Goal: Task Accomplishment & Management: Complete application form

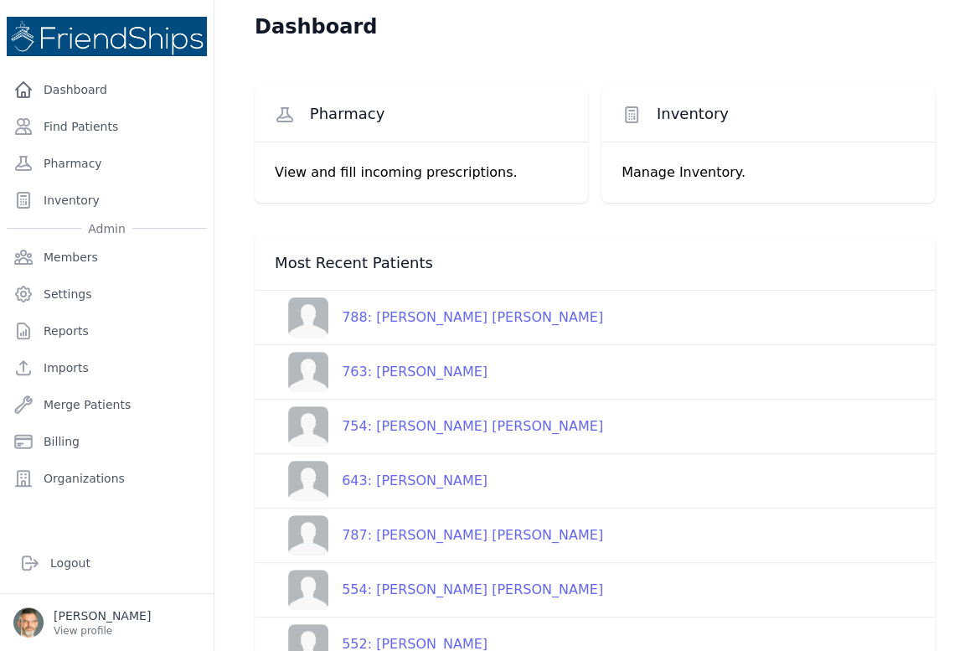
click at [396, 317] on div "788: [PERSON_NAME] [PERSON_NAME]" at bounding box center [465, 317] width 275 height 20
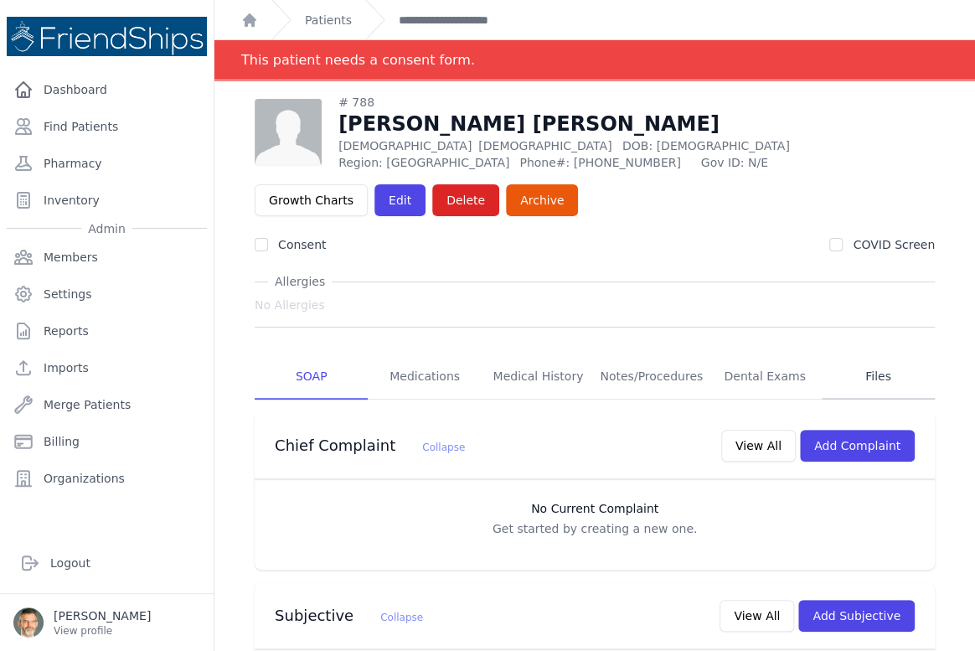
click at [869, 384] on link "Files" at bounding box center [878, 376] width 113 height 45
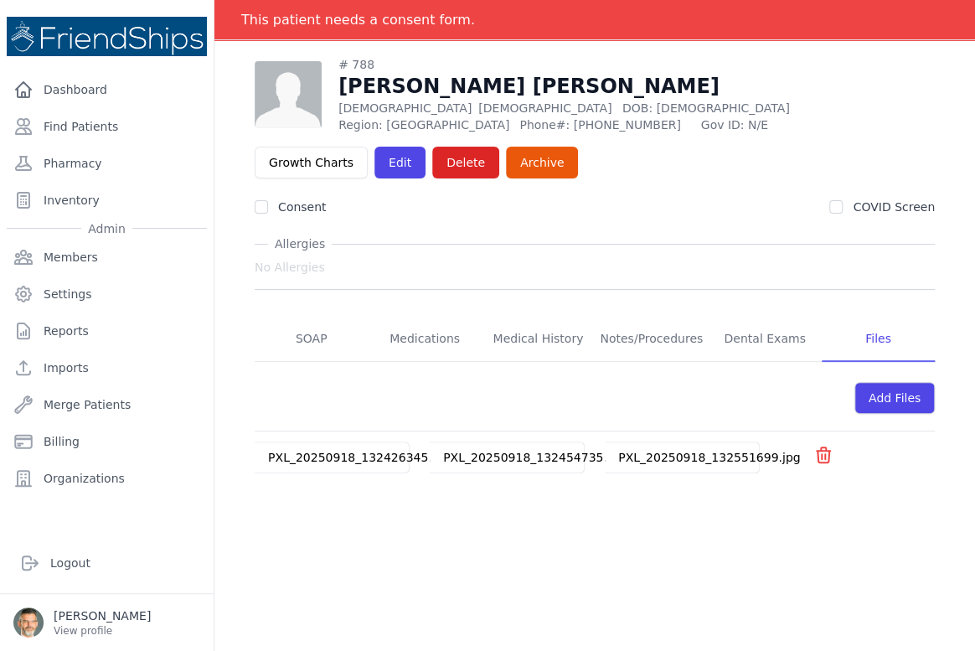
scroll to position [80, 0]
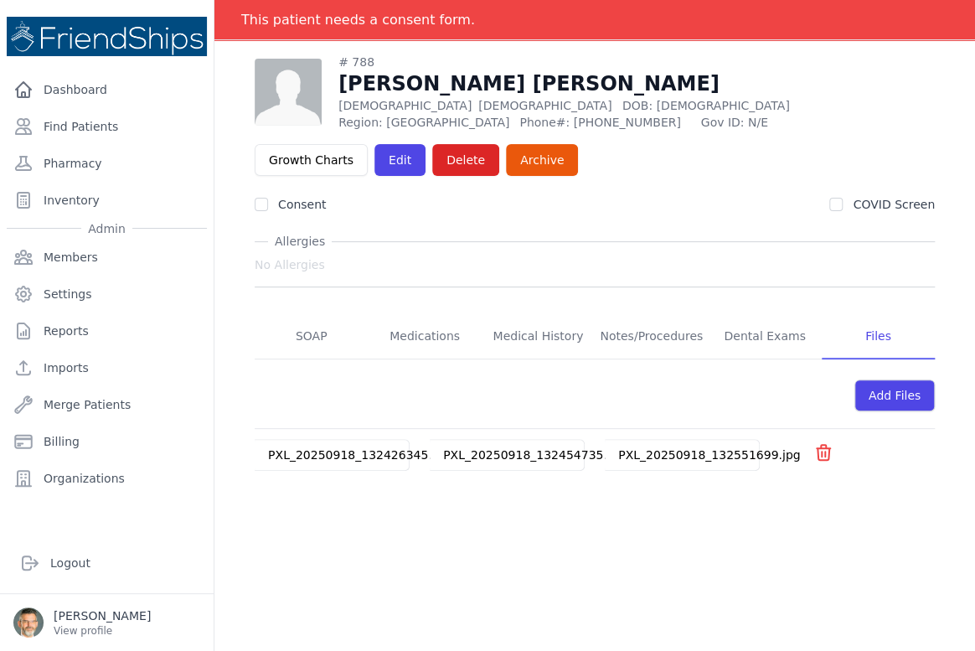
click at [660, 455] on link "PXL_20250918_132551699.jpg" at bounding box center [709, 454] width 182 height 13
click at [476, 454] on link "PXL_20250918_132454735.jpg" at bounding box center [534, 454] width 182 height 13
click at [309, 452] on link "PXL_20250918_132426345.jpg" at bounding box center [359, 454] width 182 height 13
click at [308, 330] on link "SOAP" at bounding box center [311, 336] width 113 height 45
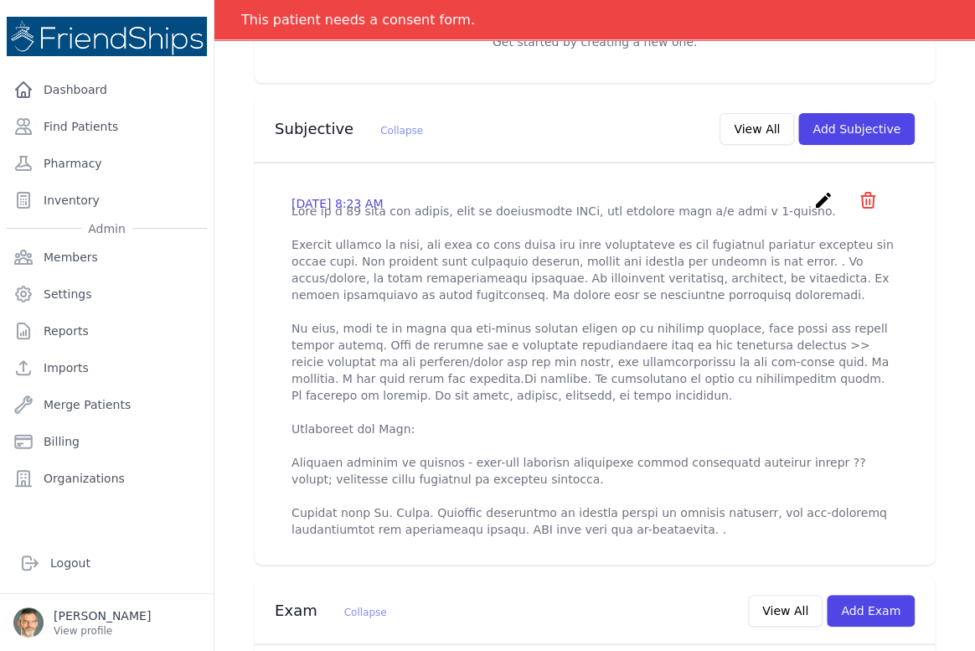
scroll to position [533, 0]
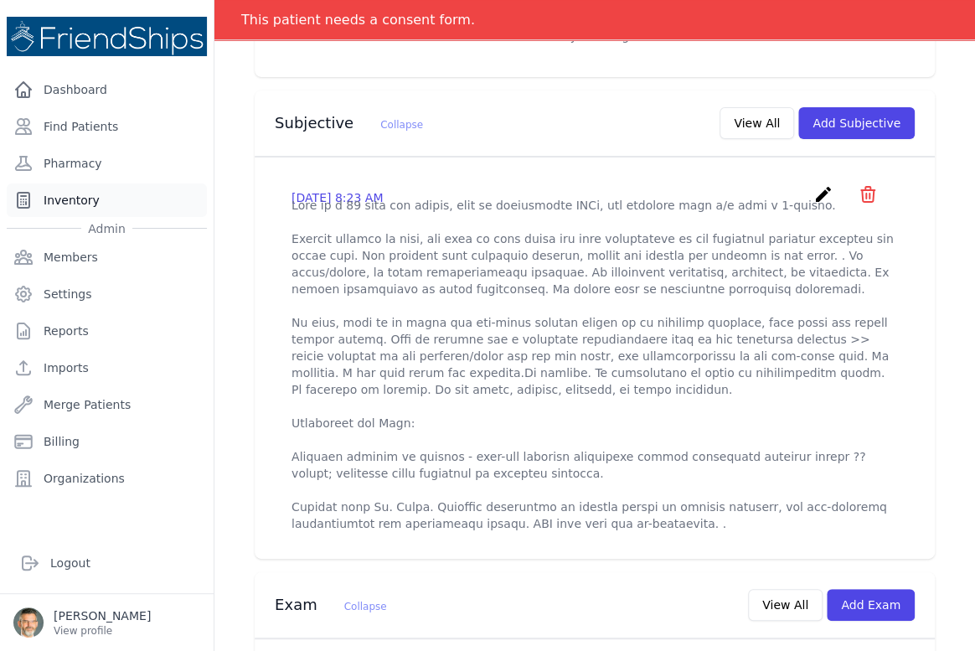
click at [68, 200] on link "Inventory" at bounding box center [107, 199] width 200 height 33
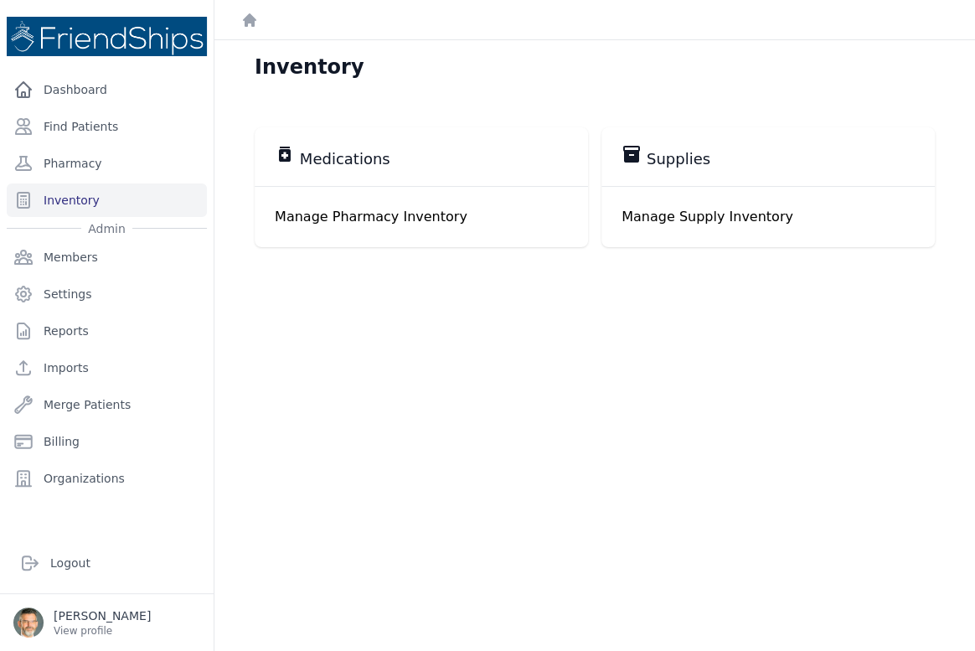
click at [343, 209] on p "Manage Pharmacy Inventory" at bounding box center [421, 217] width 293 height 20
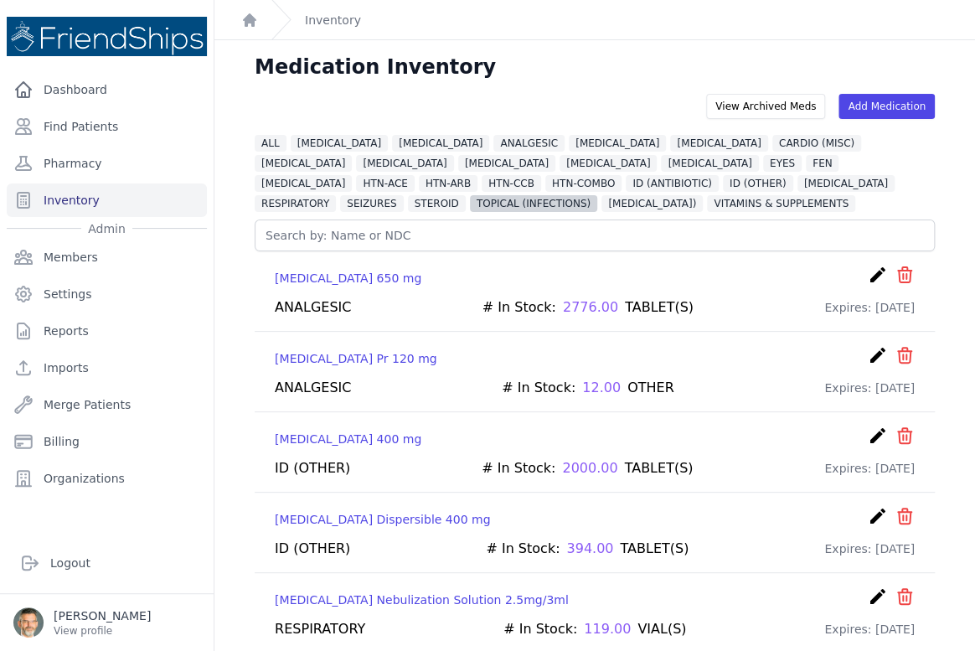
click at [597, 195] on span "TOPICAL (INFECTIONS)" at bounding box center [533, 203] width 127 height 17
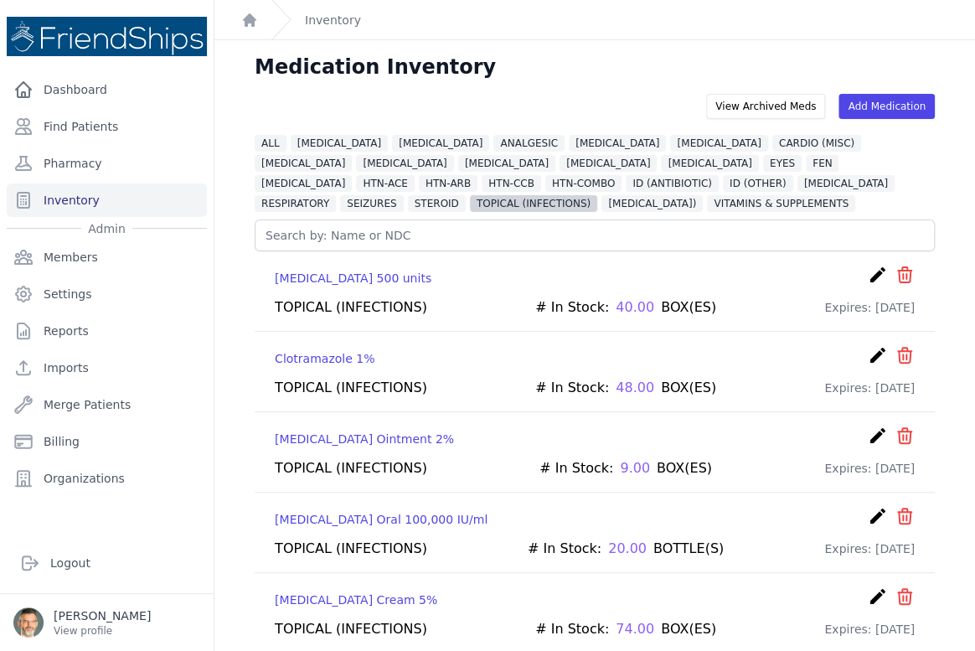
click at [597, 195] on span "TOPICAL (INFECTIONS)" at bounding box center [533, 203] width 127 height 17
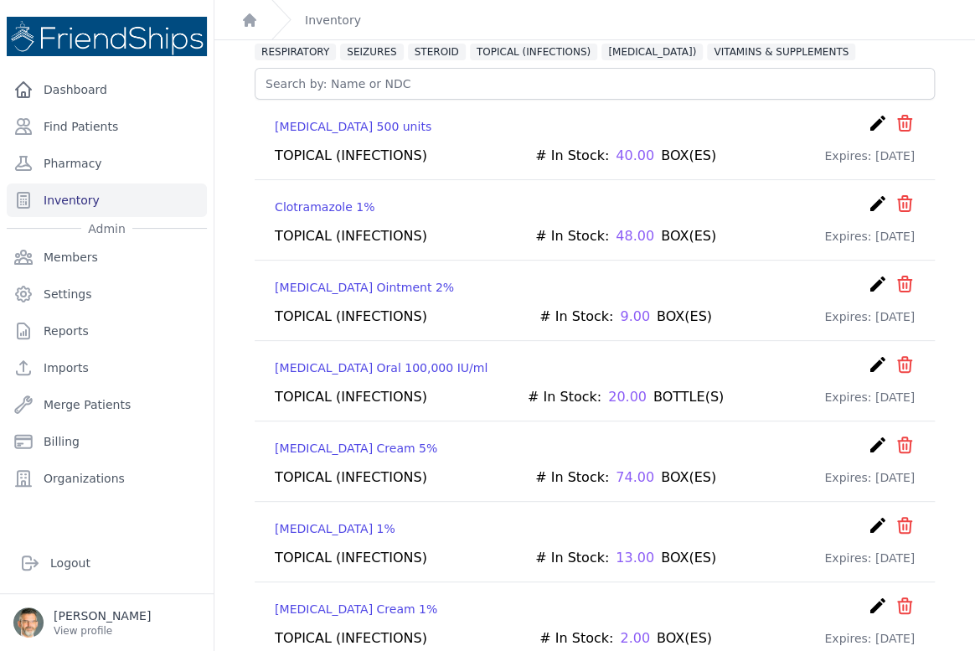
scroll to position [167, 0]
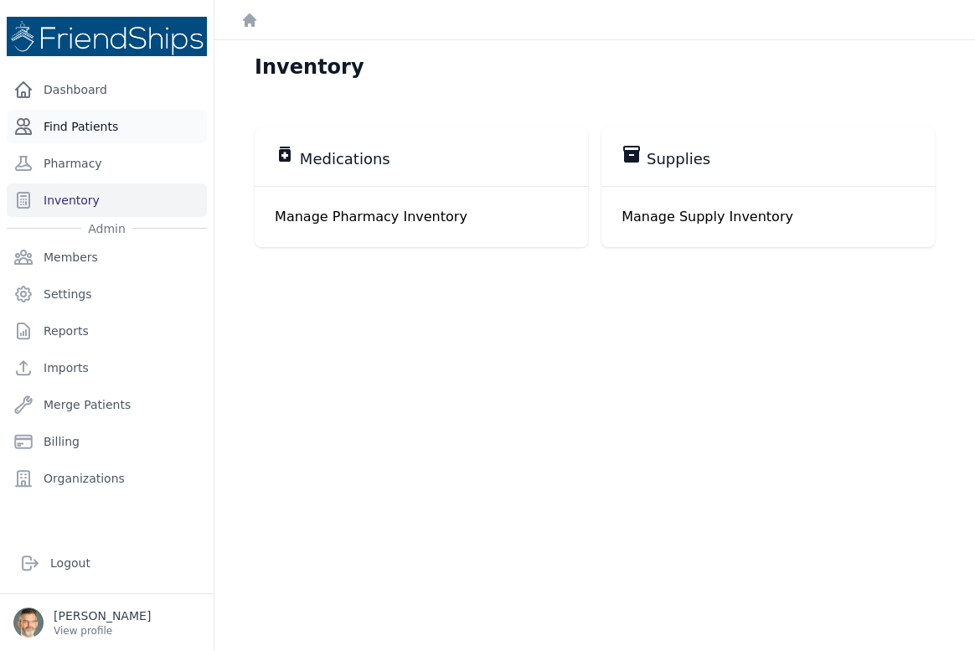
drag, startPoint x: 68, startPoint y: 127, endPoint x: 84, endPoint y: 126, distance: 16.0
click at [69, 126] on link "Find Patients" at bounding box center [107, 126] width 200 height 33
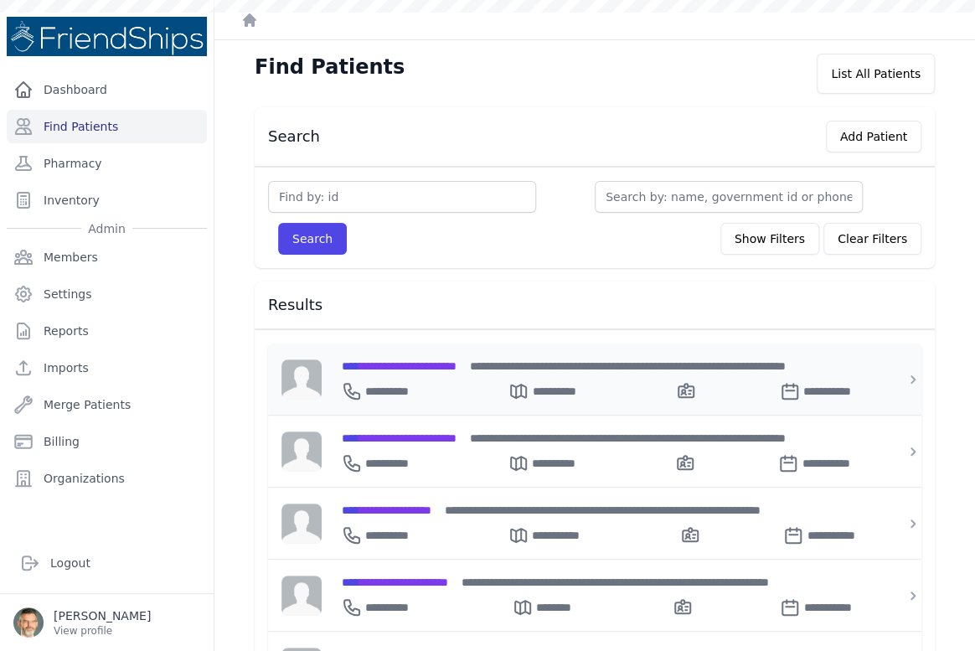
click at [410, 362] on span "**********" at bounding box center [399, 366] width 115 height 12
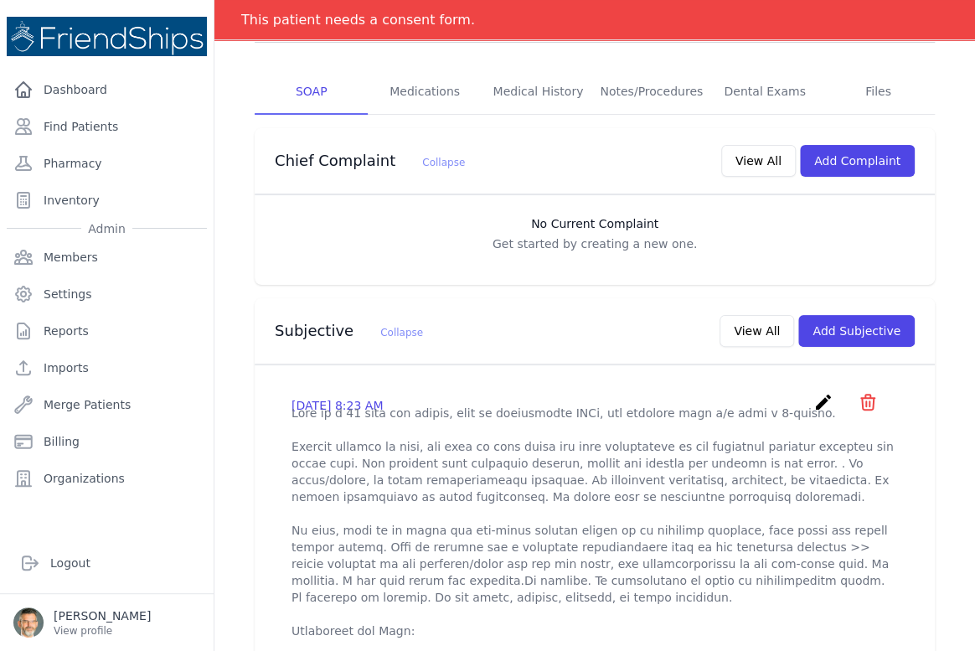
scroll to position [228, 0]
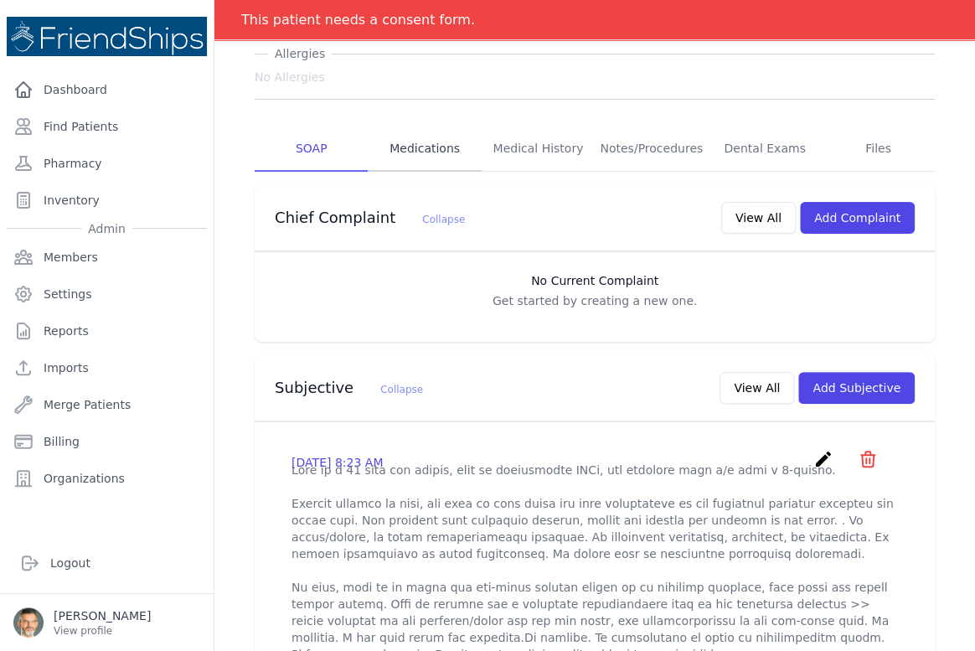
click at [420, 143] on link "Medications" at bounding box center [424, 148] width 113 height 45
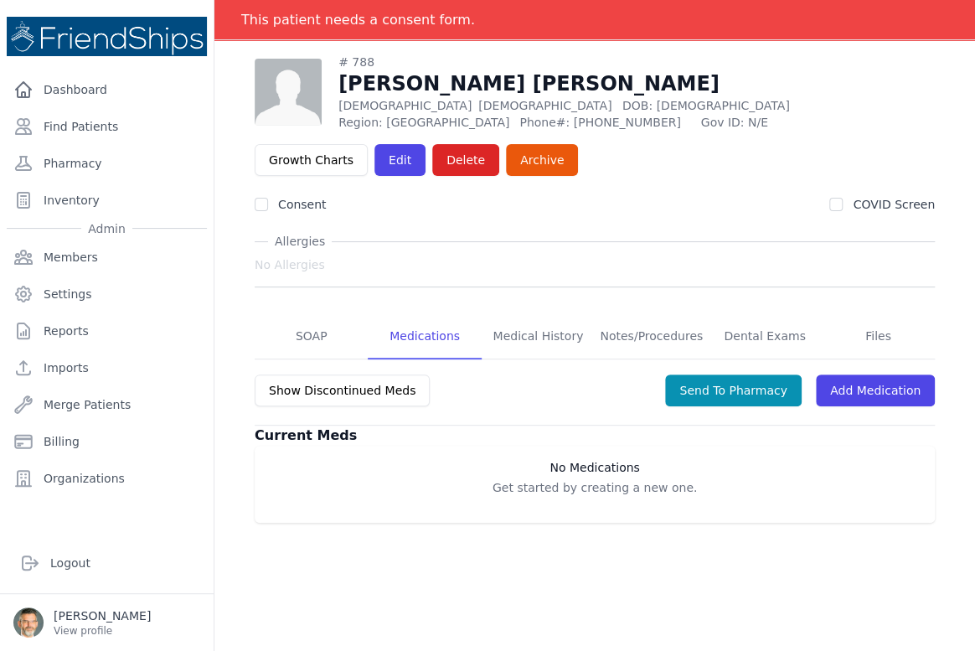
scroll to position [80, 0]
click at [304, 332] on link "SOAP" at bounding box center [311, 336] width 113 height 45
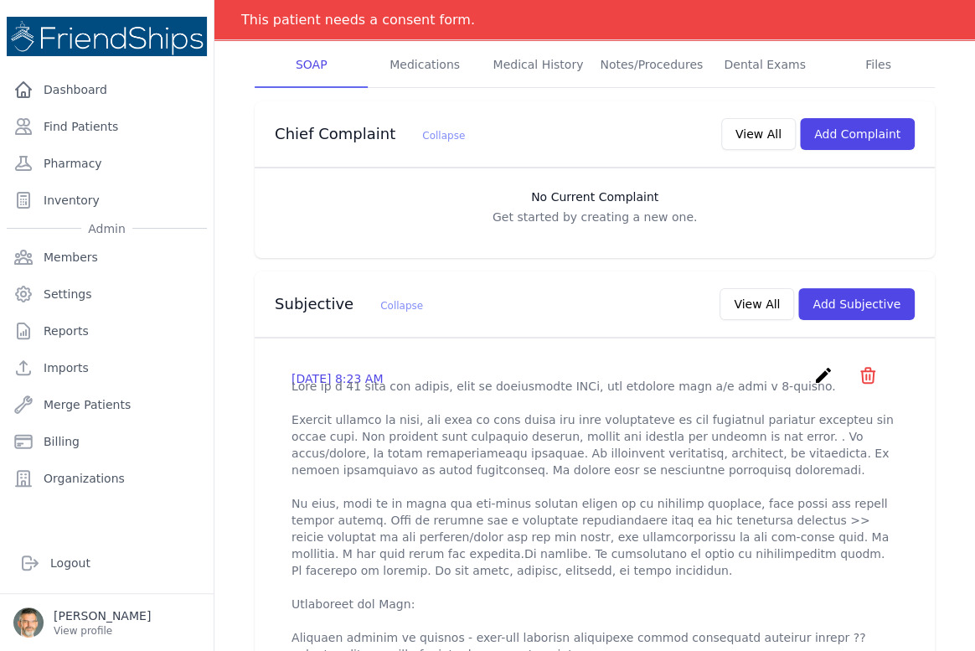
scroll to position [380, 0]
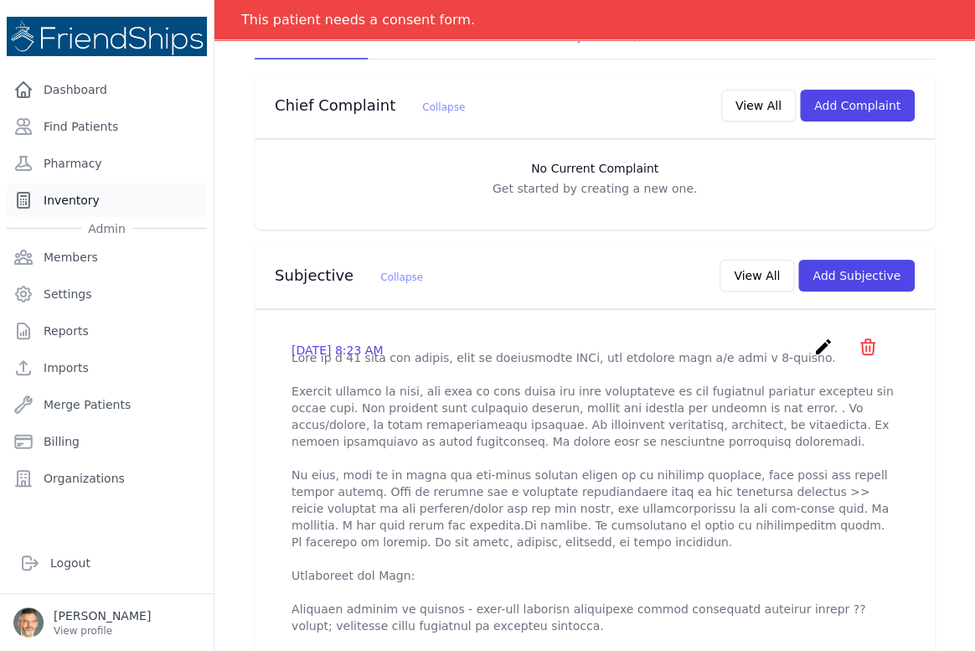
click at [66, 203] on link "Inventory" at bounding box center [107, 199] width 200 height 33
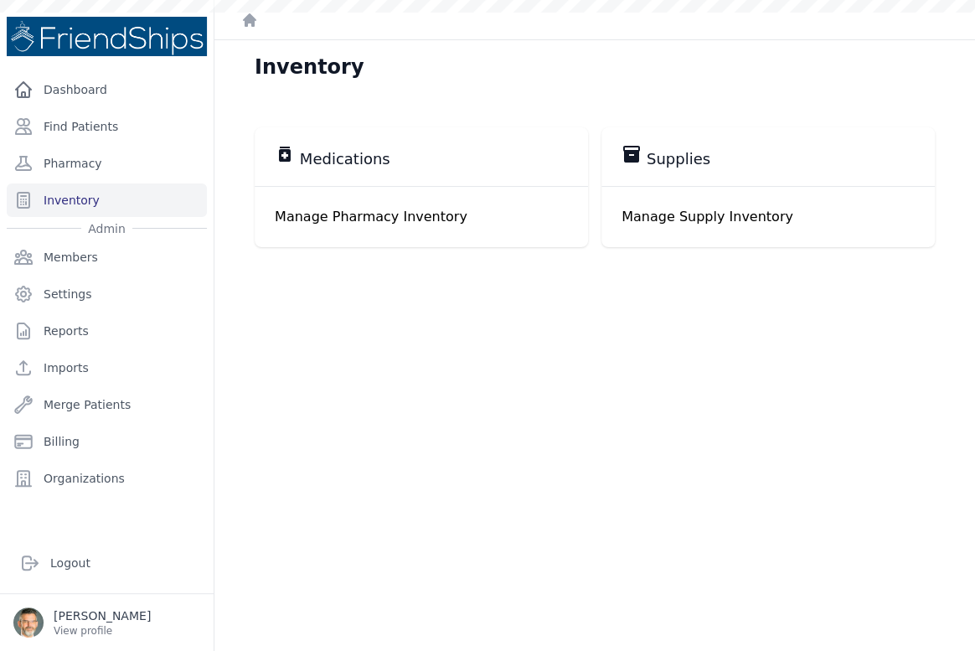
click at [328, 209] on p "Manage Pharmacy Inventory" at bounding box center [421, 217] width 293 height 20
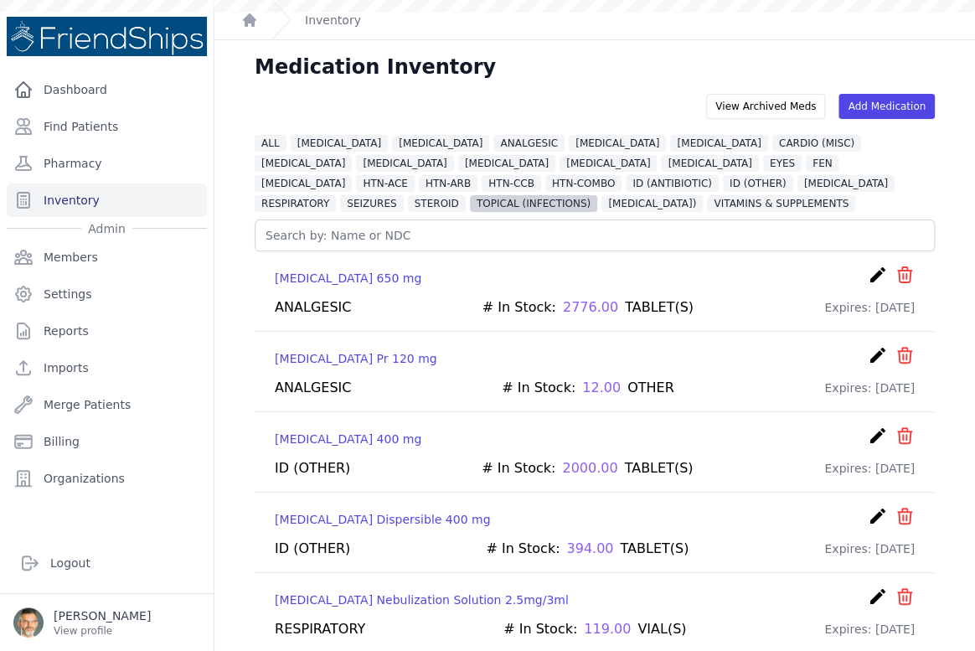
click at [597, 195] on span "TOPICAL (INFECTIONS)" at bounding box center [533, 203] width 127 height 17
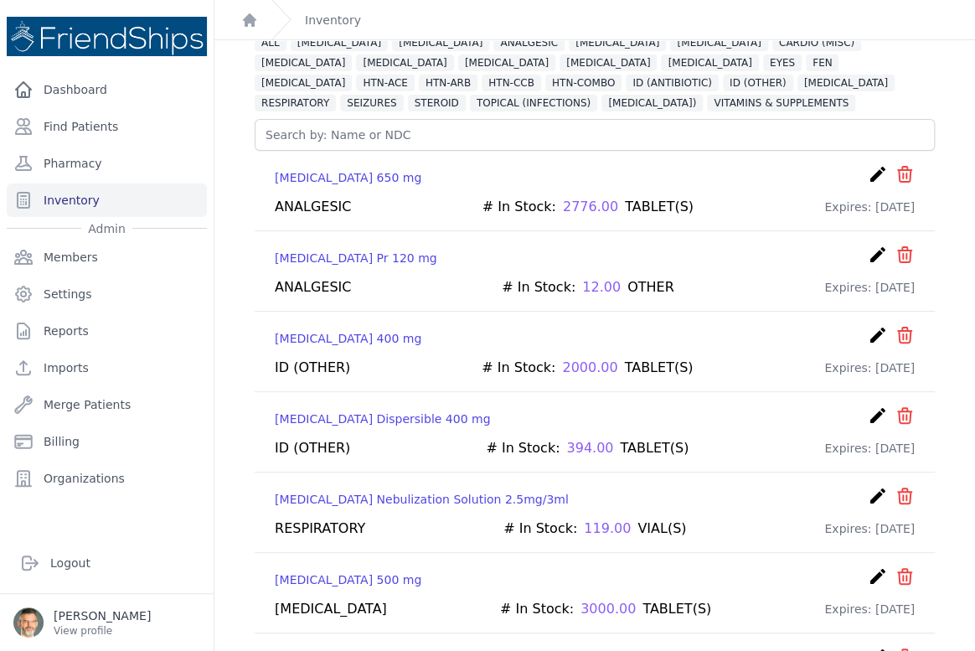
scroll to position [75, 0]
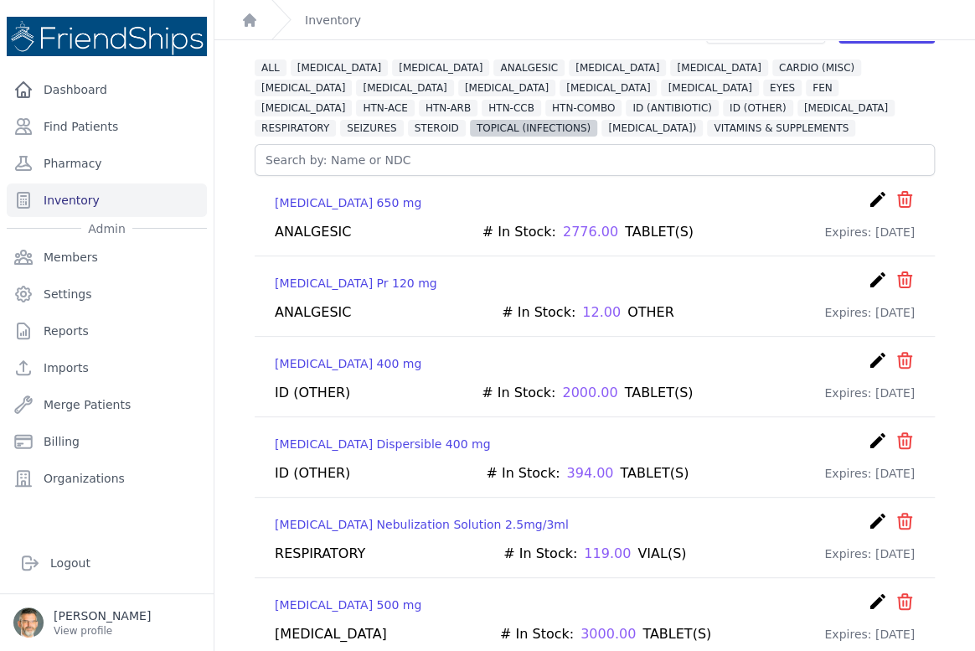
click at [597, 120] on span "TOPICAL (INFECTIONS)" at bounding box center [533, 128] width 127 height 17
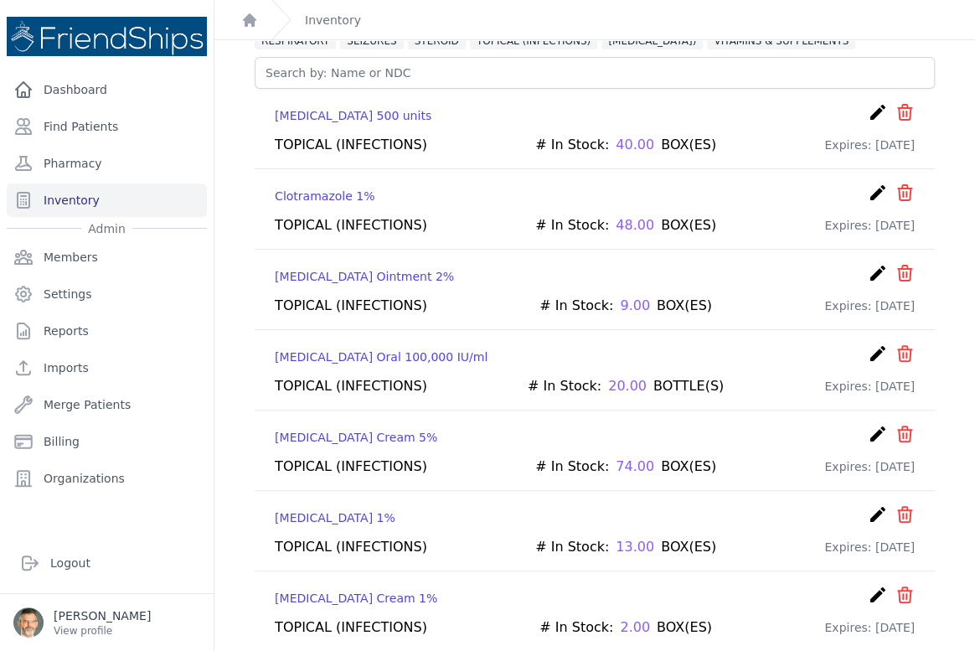
scroll to position [167, 0]
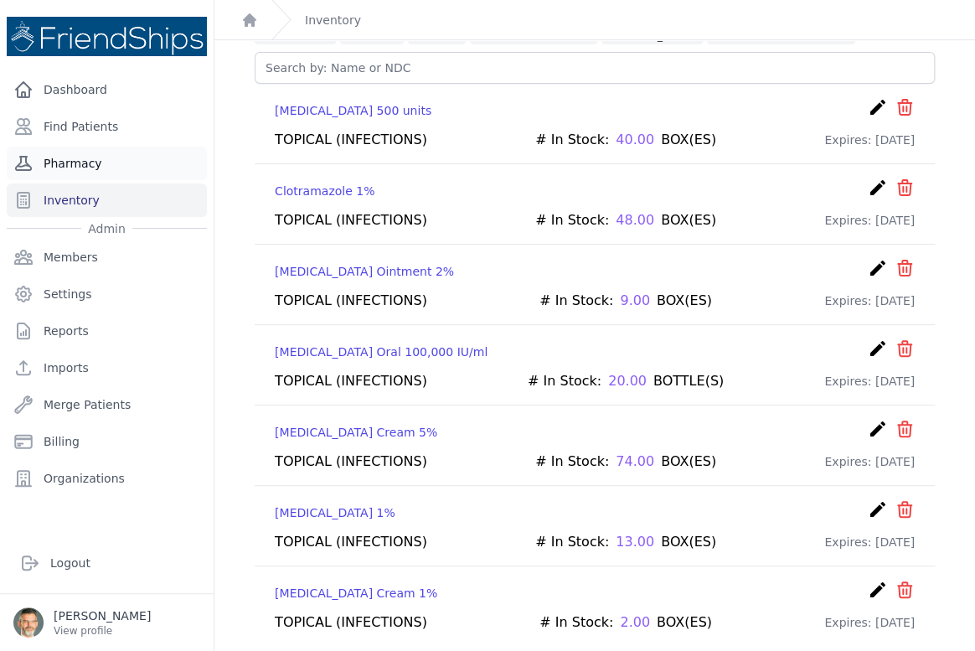
click at [65, 160] on link "Pharmacy" at bounding box center [107, 163] width 200 height 33
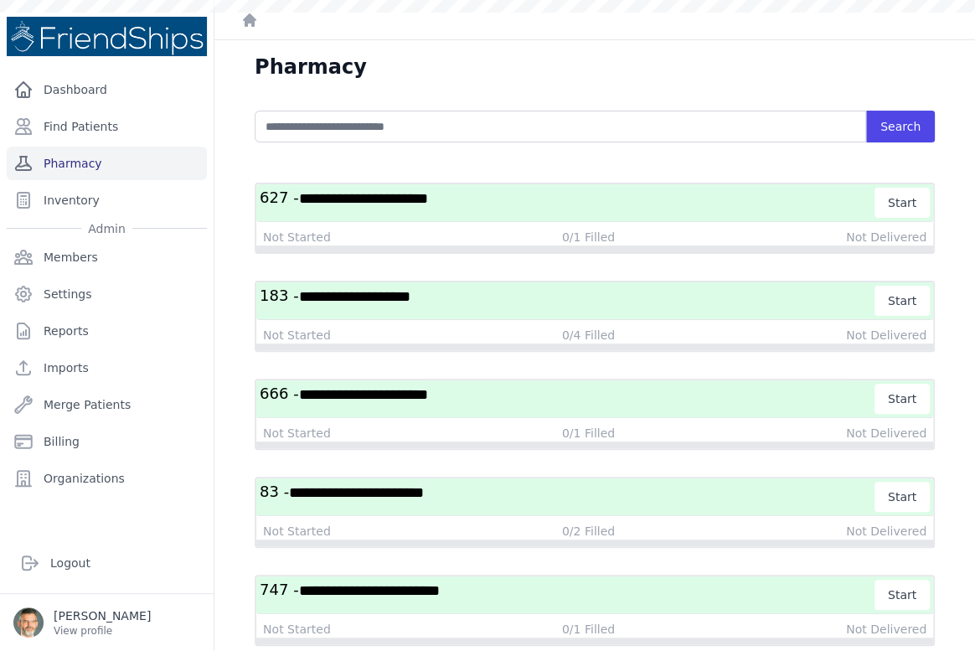
click at [85, 164] on link "Pharmacy" at bounding box center [107, 163] width 200 height 33
click at [77, 119] on link "Find Patients" at bounding box center [107, 126] width 200 height 33
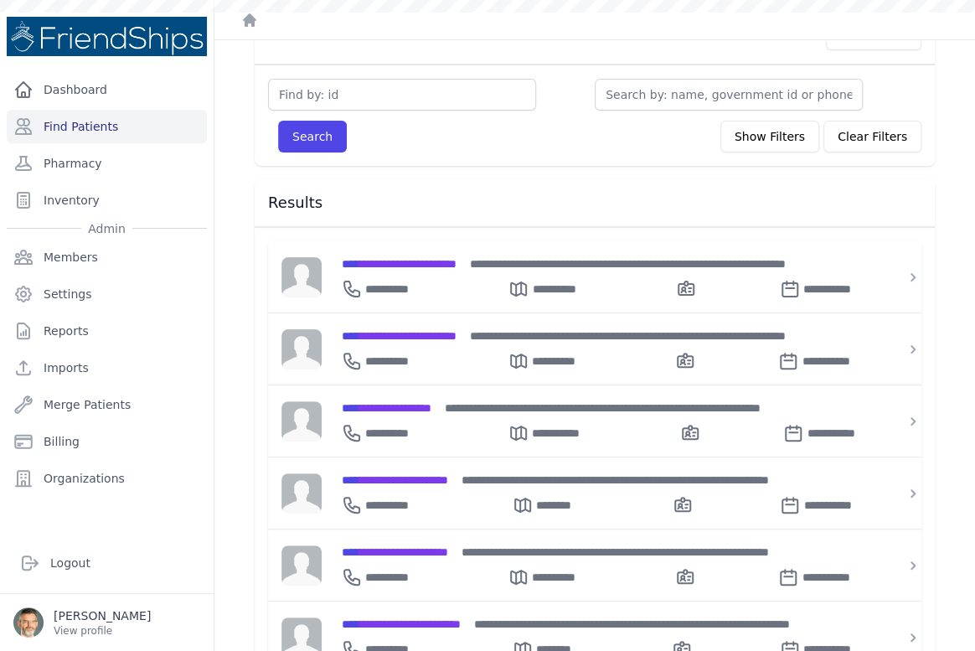
scroll to position [75, 0]
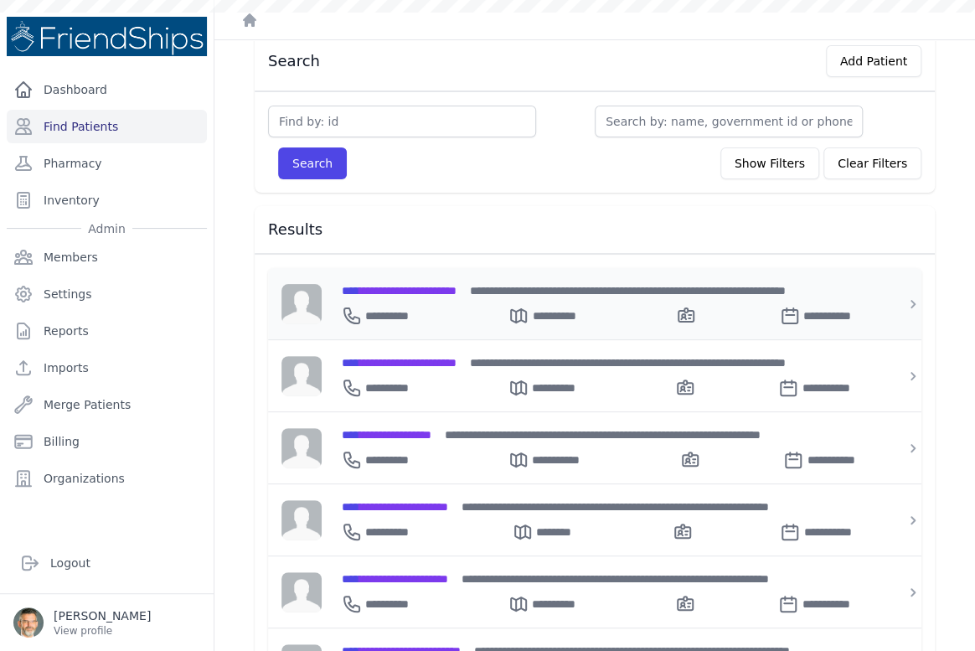
click at [426, 286] on span "**********" at bounding box center [399, 291] width 115 height 12
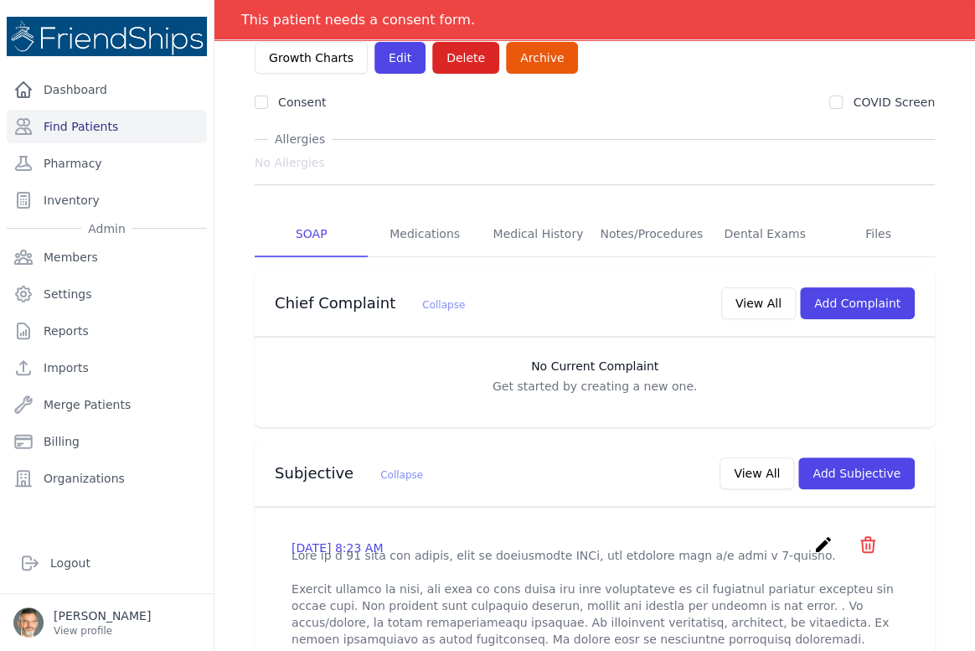
scroll to position [75, 0]
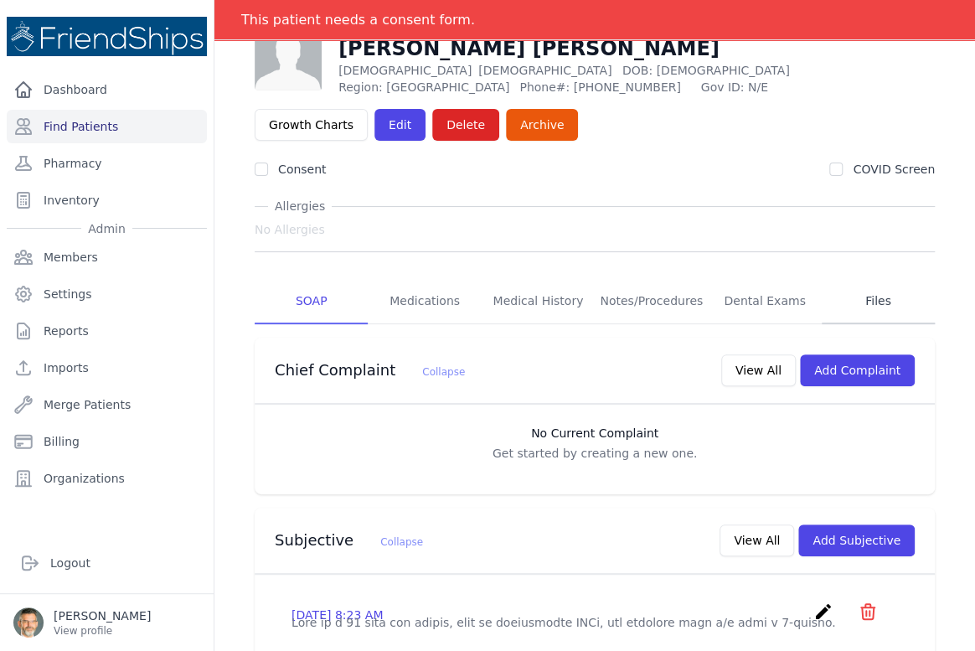
click at [862, 301] on link "Files" at bounding box center [878, 301] width 113 height 45
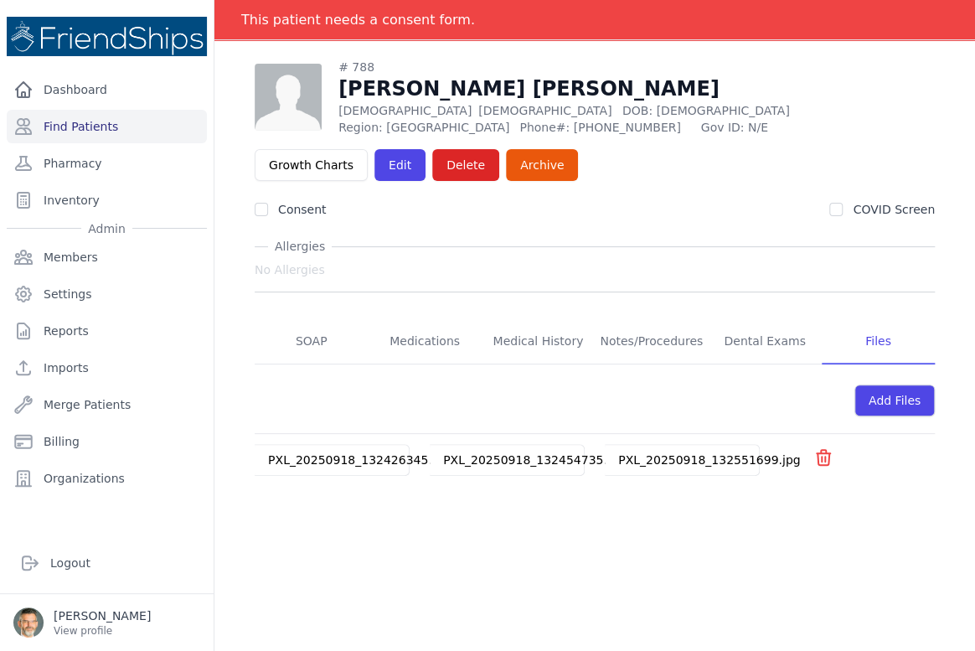
click at [652, 457] on link "PXL_20250918_132551699.jpg" at bounding box center [709, 459] width 182 height 13
click at [513, 461] on link "PXL_20250918_132454735.jpg" at bounding box center [534, 459] width 182 height 13
click at [336, 448] on div "PXL_20250918_132426345.jpg" at bounding box center [359, 460] width 209 height 30
click at [332, 457] on link "PXL_20250918_132426345.jpg" at bounding box center [359, 459] width 182 height 13
click at [307, 338] on link "SOAP" at bounding box center [311, 341] width 113 height 45
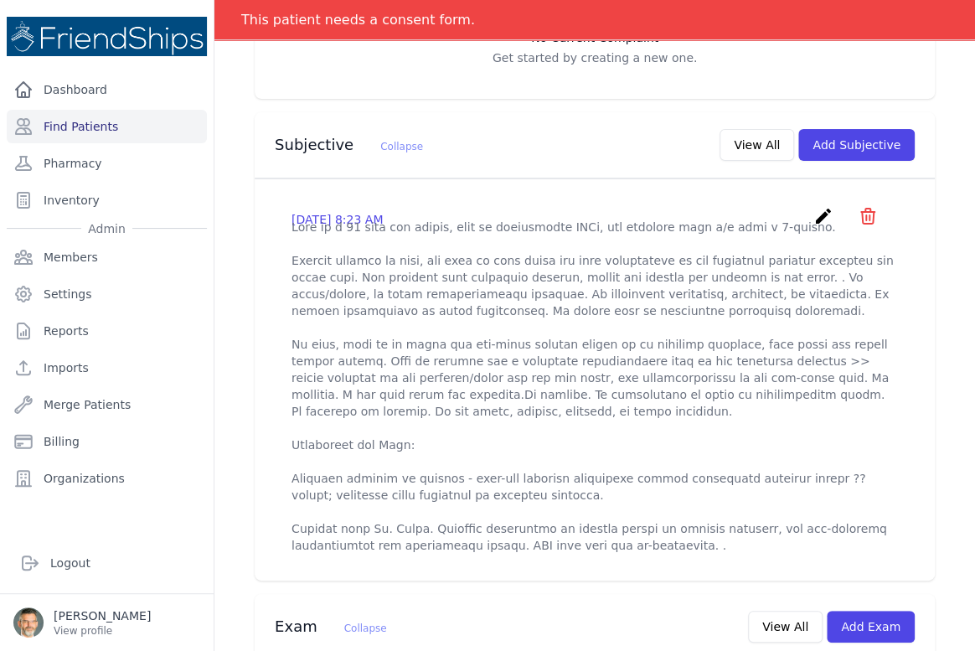
scroll to position [609, 0]
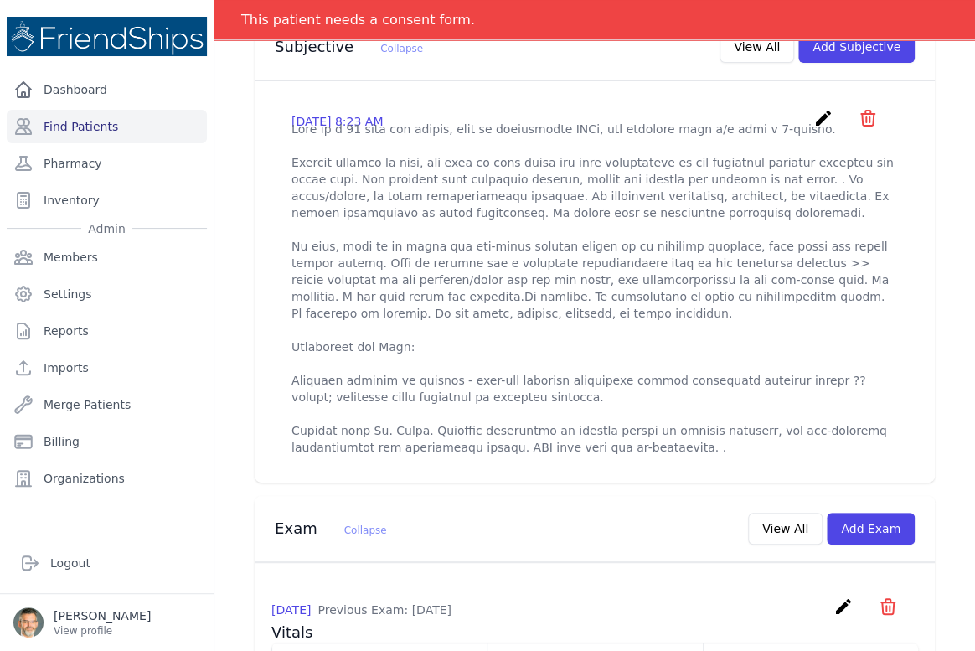
click at [813, 114] on icon "create" at bounding box center [823, 118] width 20 height 20
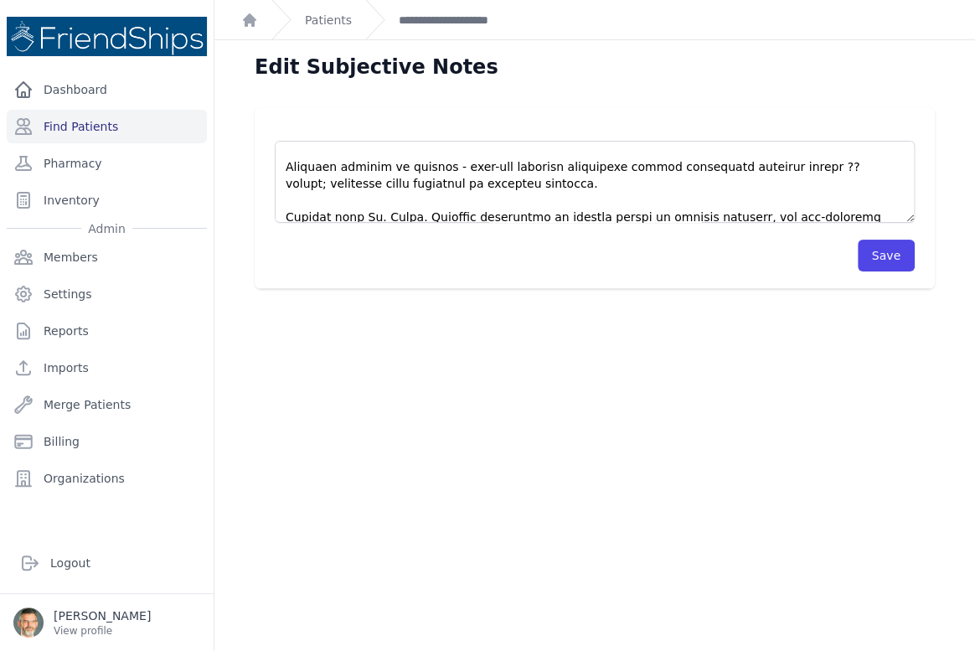
scroll to position [268, 0]
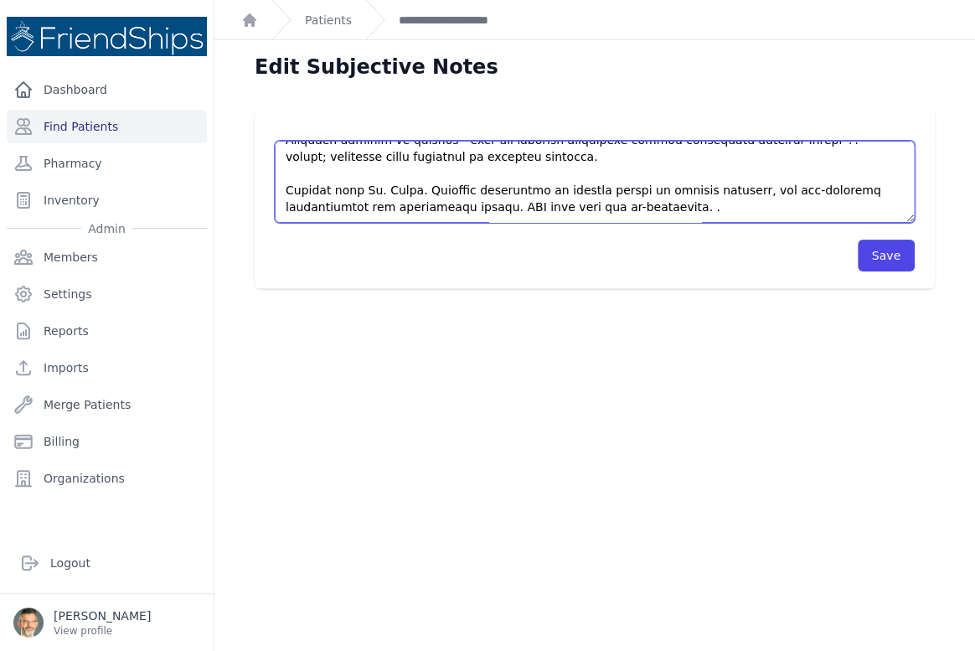
click at [593, 209] on textarea at bounding box center [595, 182] width 640 height 82
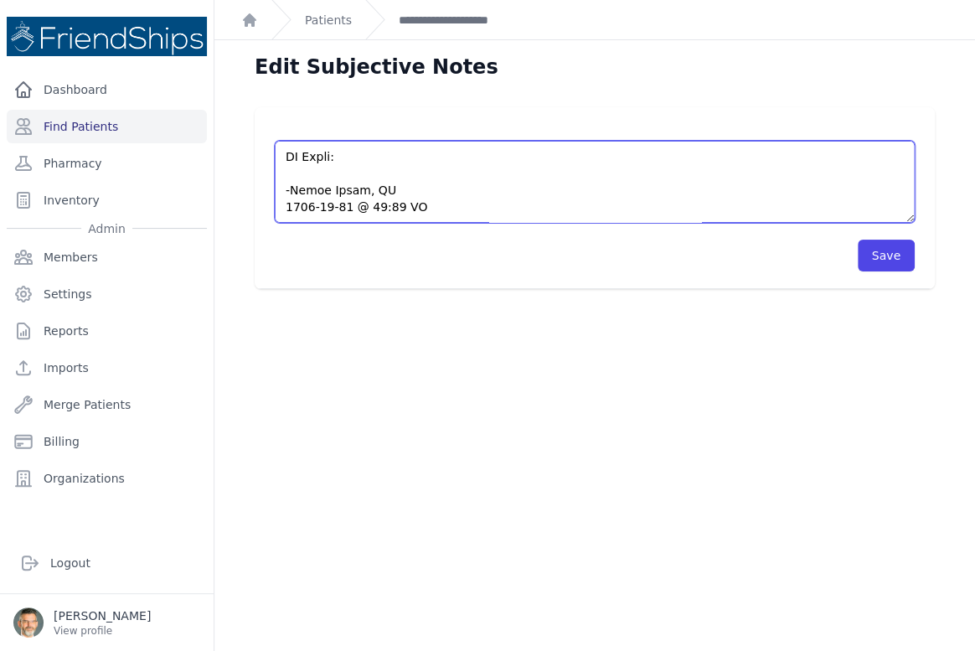
scroll to position [335, 0]
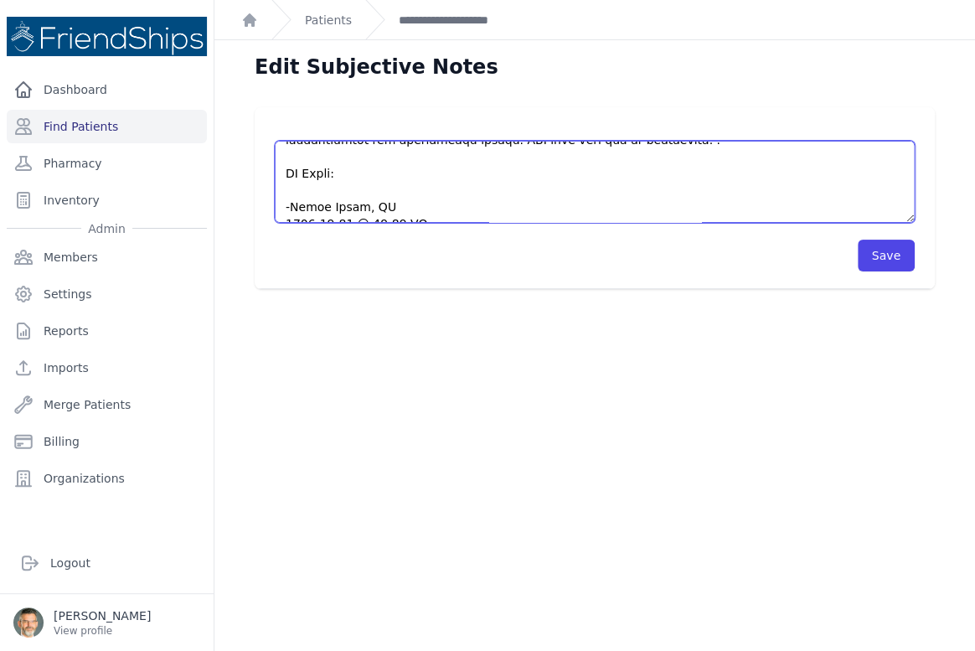
drag, startPoint x: 301, startPoint y: 154, endPoint x: 262, endPoint y: 153, distance: 39.4
click at [263, 153] on div "Save" at bounding box center [595, 198] width 680 height 182
click at [420, 195] on textarea at bounding box center [595, 182] width 640 height 82
drag, startPoint x: 281, startPoint y: 173, endPoint x: 268, endPoint y: 173, distance: 13.4
click at [268, 173] on div "Save" at bounding box center [595, 198] width 680 height 182
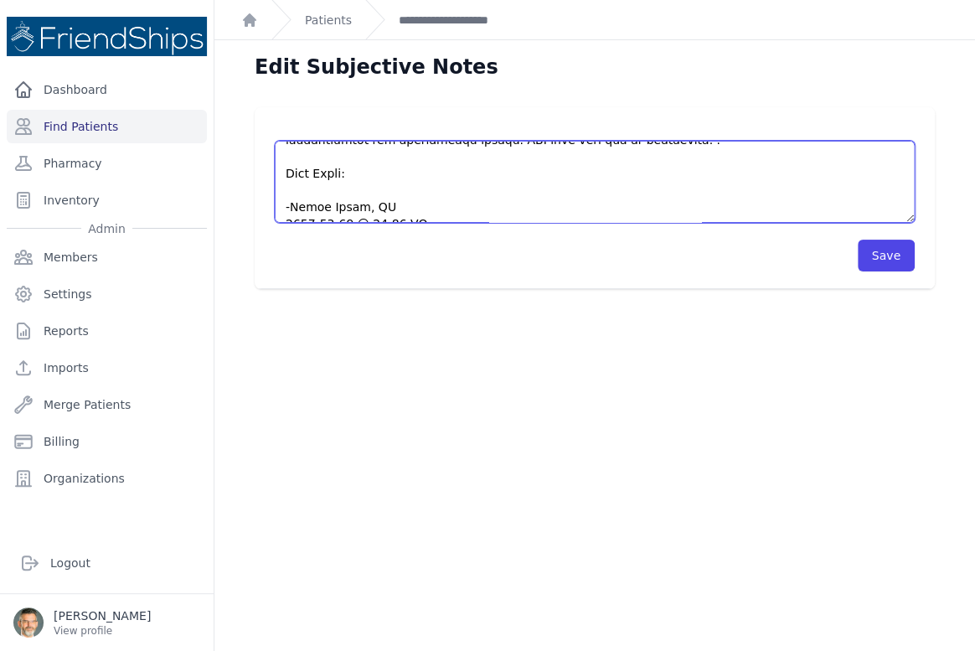
click at [312, 192] on textarea at bounding box center [595, 182] width 640 height 82
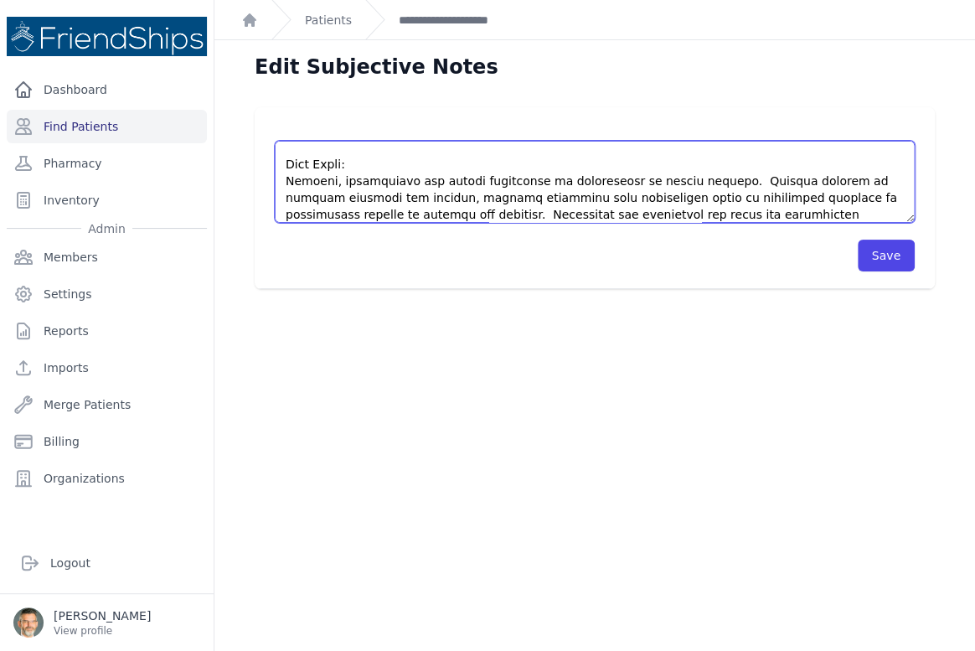
scroll to position [361, 0]
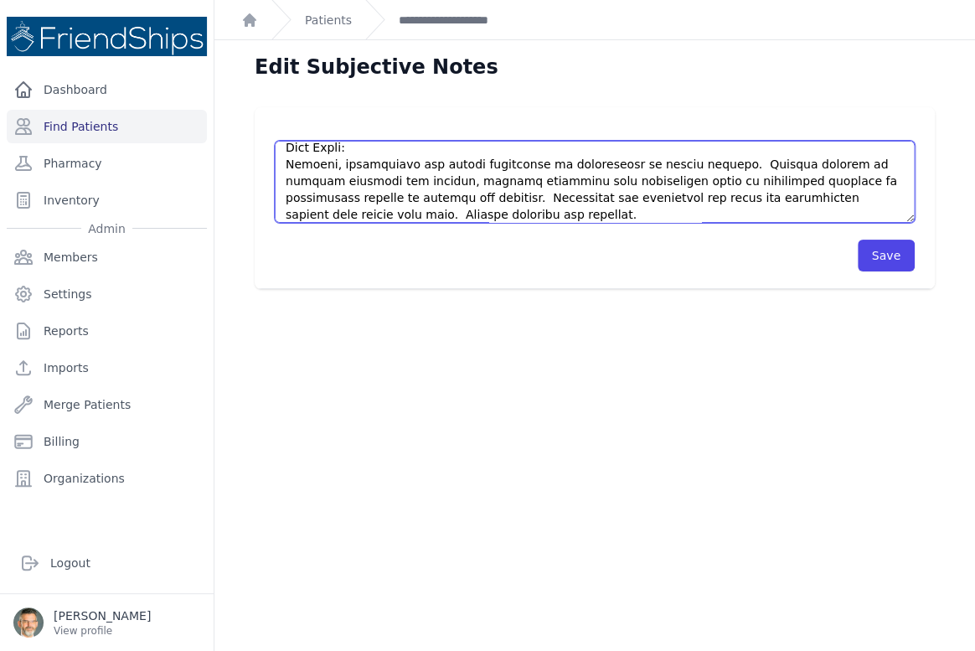
click at [327, 194] on textarea at bounding box center [595, 182] width 640 height 82
click at [531, 213] on textarea at bounding box center [595, 182] width 640 height 82
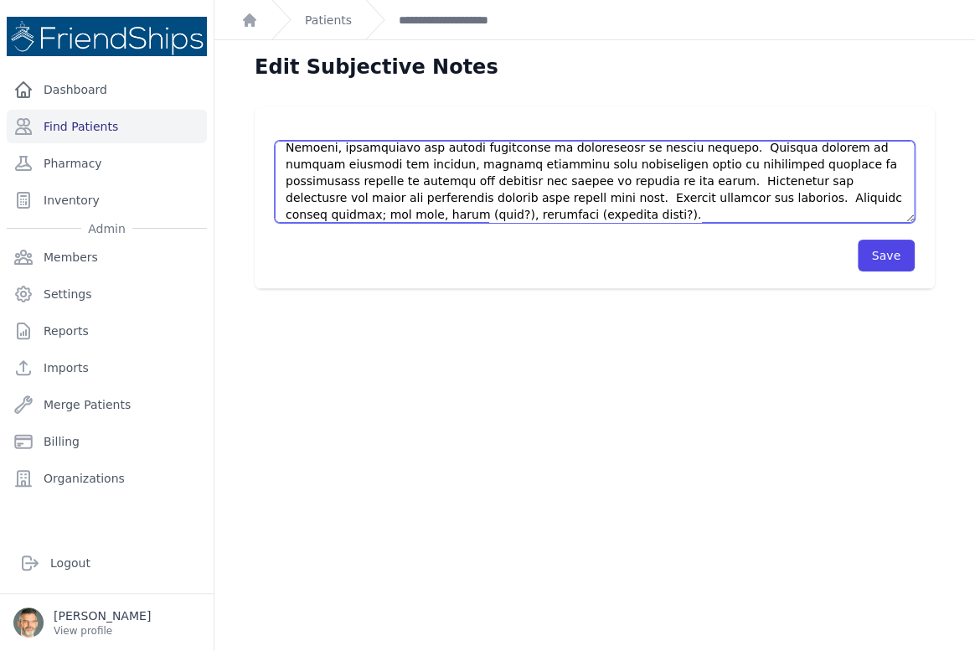
click at [638, 198] on textarea at bounding box center [595, 182] width 640 height 82
click at [532, 196] on textarea at bounding box center [595, 182] width 640 height 82
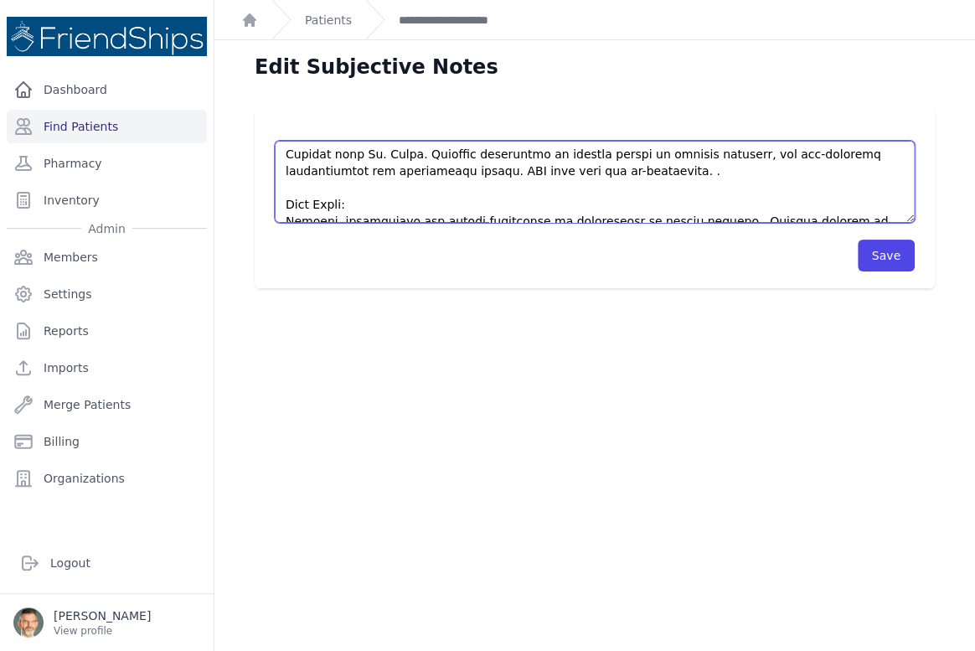
scroll to position [380, 0]
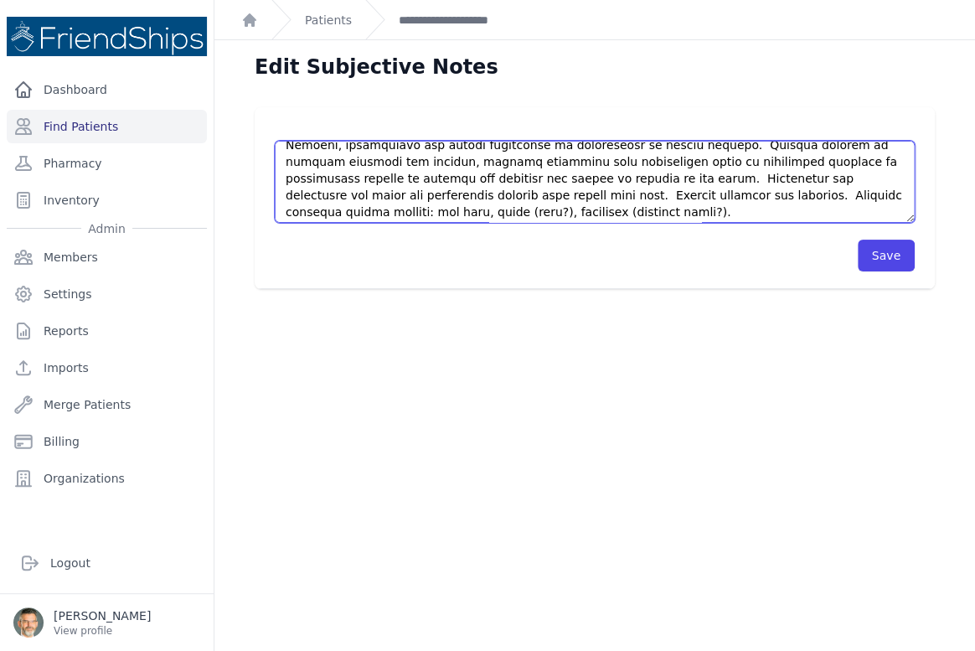
click at [510, 160] on textarea at bounding box center [595, 182] width 640 height 82
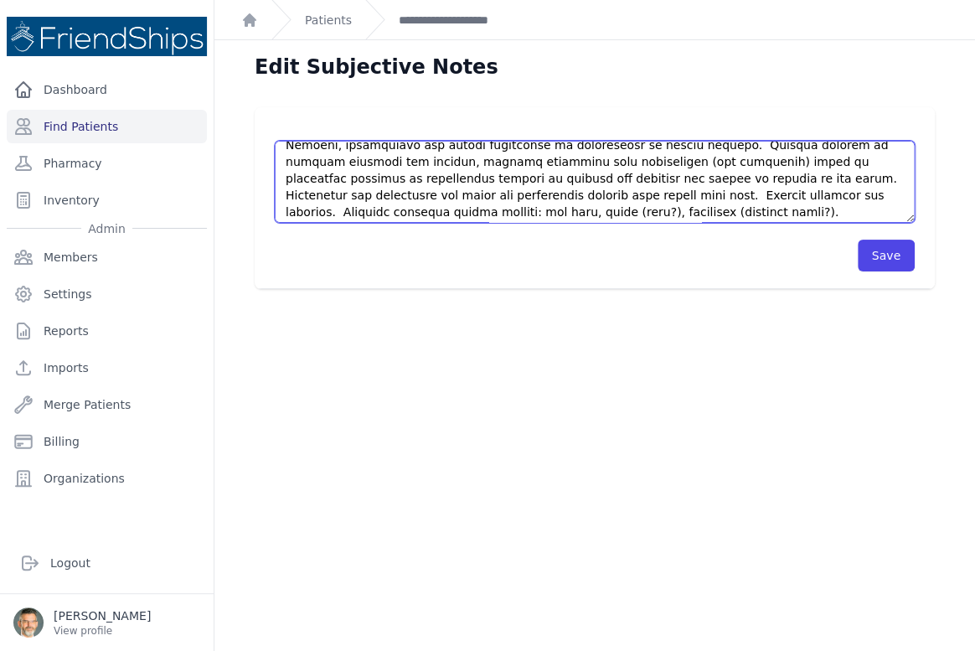
click at [455, 211] on textarea at bounding box center [595, 182] width 640 height 82
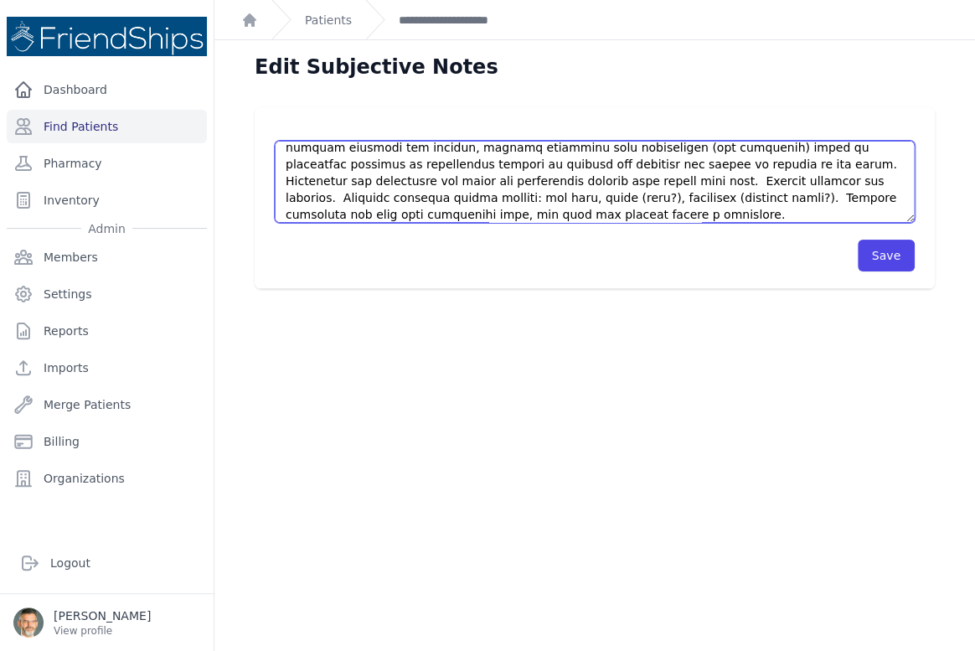
drag, startPoint x: 461, startPoint y: 198, endPoint x: 418, endPoint y: 219, distance: 48.3
click at [420, 219] on textarea at bounding box center [595, 182] width 640 height 82
click at [832, 198] on textarea at bounding box center [595, 182] width 640 height 82
drag, startPoint x: 352, startPoint y: 217, endPoint x: 827, endPoint y: 204, distance: 475.0
click at [827, 204] on textarea at bounding box center [595, 182] width 640 height 82
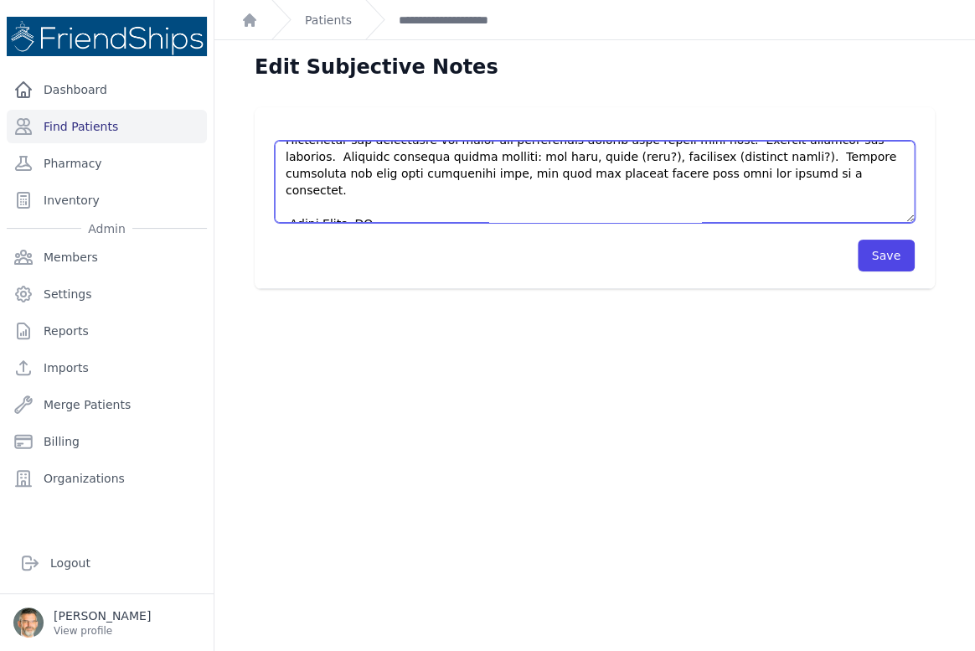
scroll to position [411, 0]
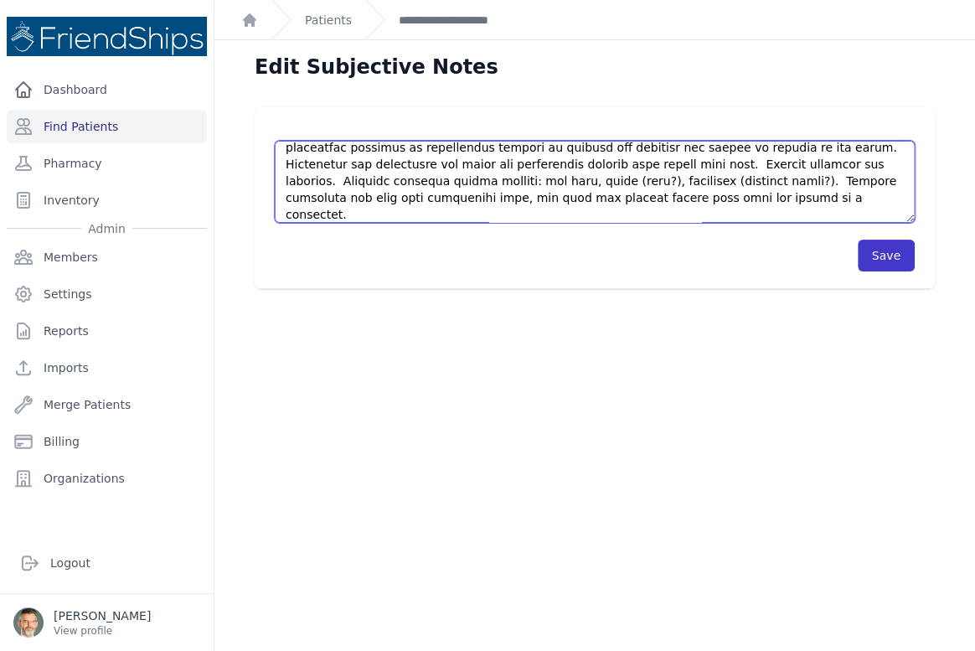
type textarea "This is a [DEMOGRAPHIC_DATA] [DEMOGRAPHIC_DATA], with no significant PMHx, who …"
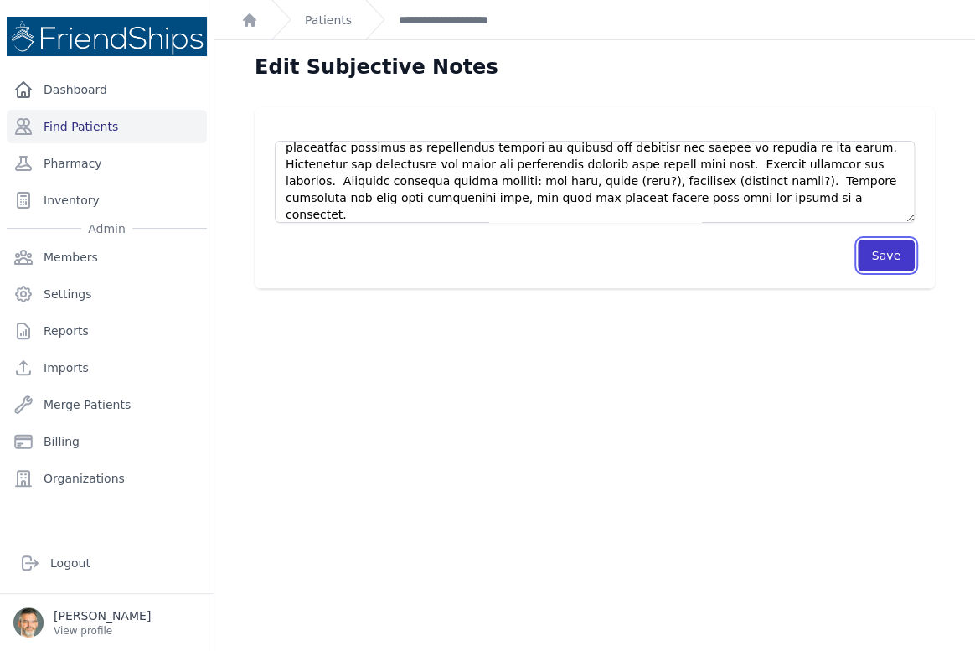
click at [878, 256] on button "Save" at bounding box center [886, 256] width 57 height 32
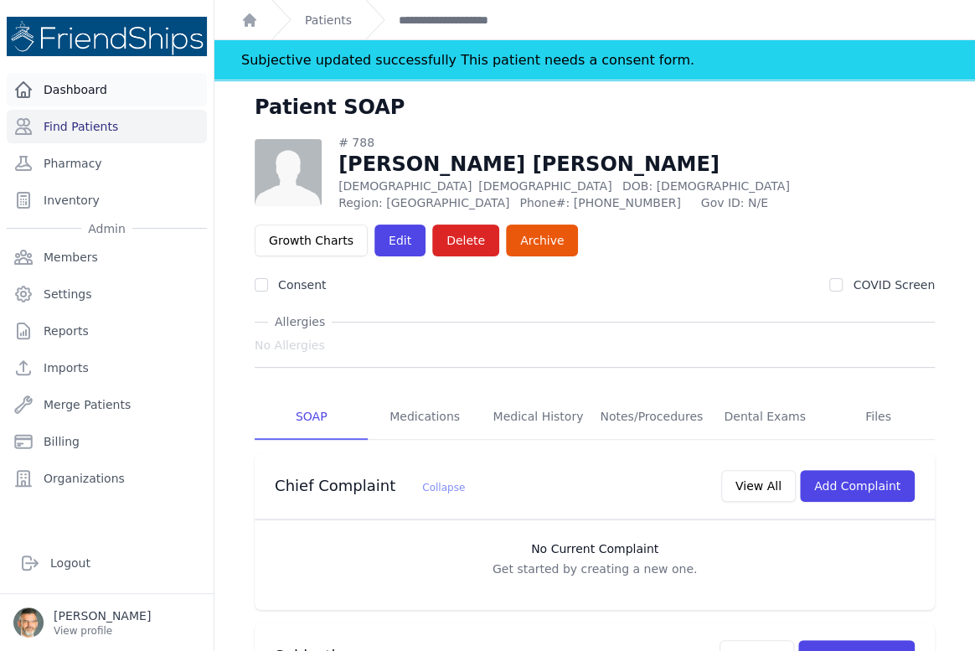
drag, startPoint x: 68, startPoint y: 86, endPoint x: 81, endPoint y: 49, distance: 40.0
click at [67, 86] on link "Dashboard" at bounding box center [107, 89] width 200 height 33
